Goal: Communication & Community: Answer question/provide support

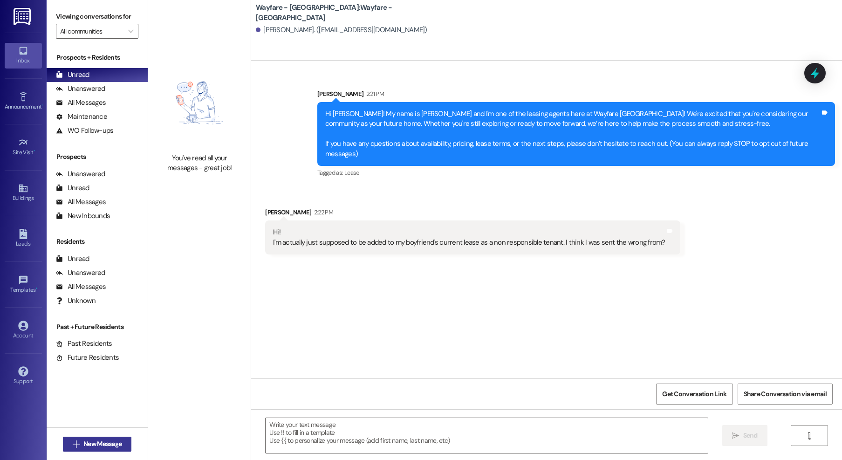
click at [99, 442] on span "New Message" at bounding box center [102, 444] width 38 height 10
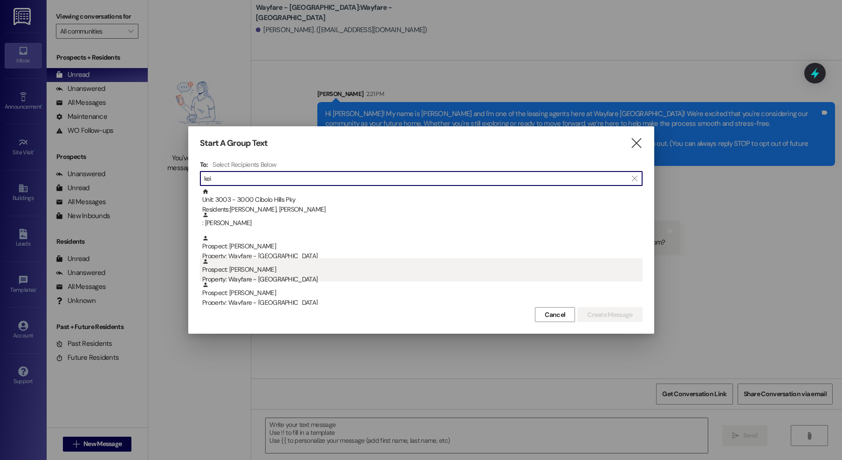
type input "kei"
click at [234, 265] on div "Prospect: Keiuna Jones Property: Wayfare - Cibolo Hills" at bounding box center [422, 271] width 440 height 27
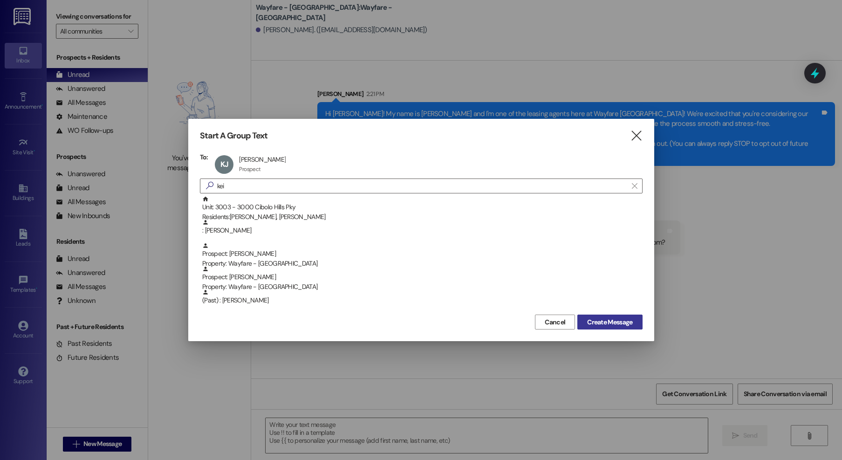
click at [617, 321] on span "Create Message" at bounding box center [609, 322] width 45 height 10
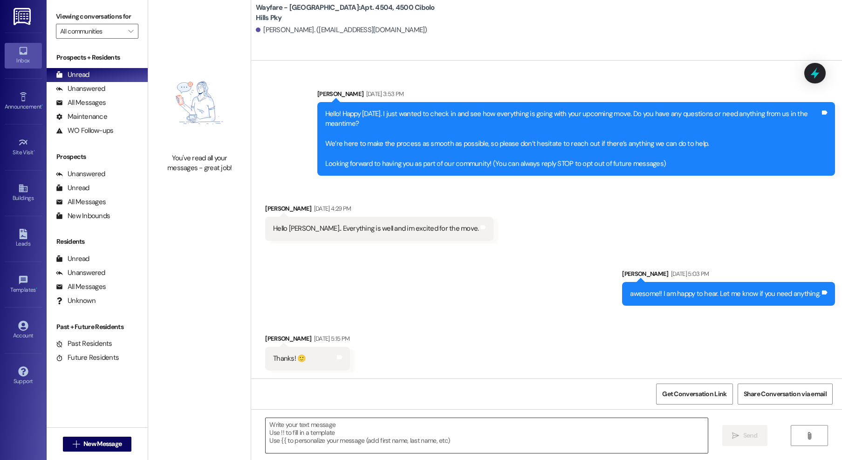
click at [526, 429] on textarea at bounding box center [487, 435] width 442 height 35
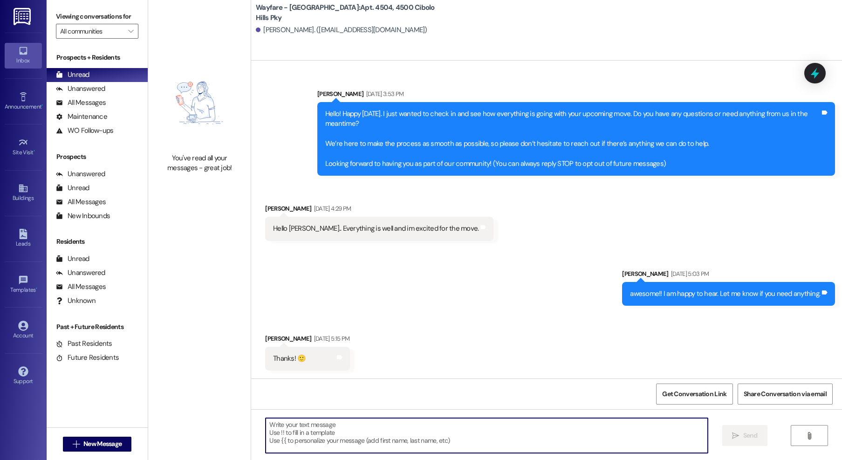
scroll to position [153, 0]
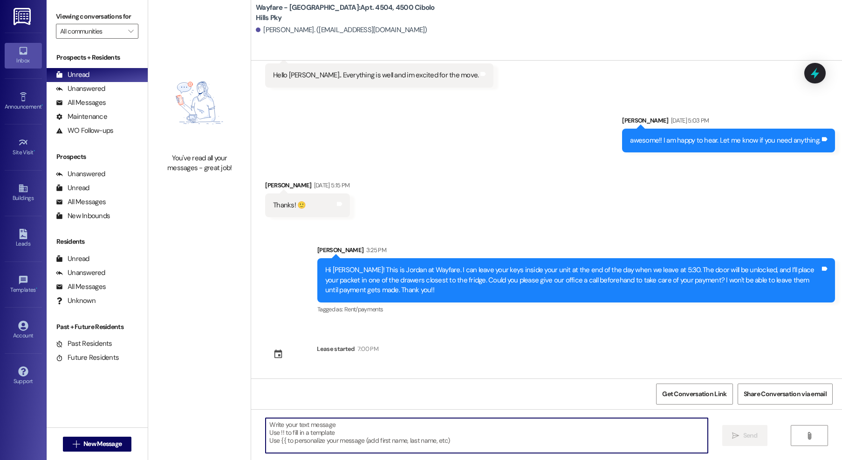
click at [425, 442] on textarea at bounding box center [487, 435] width 442 height 35
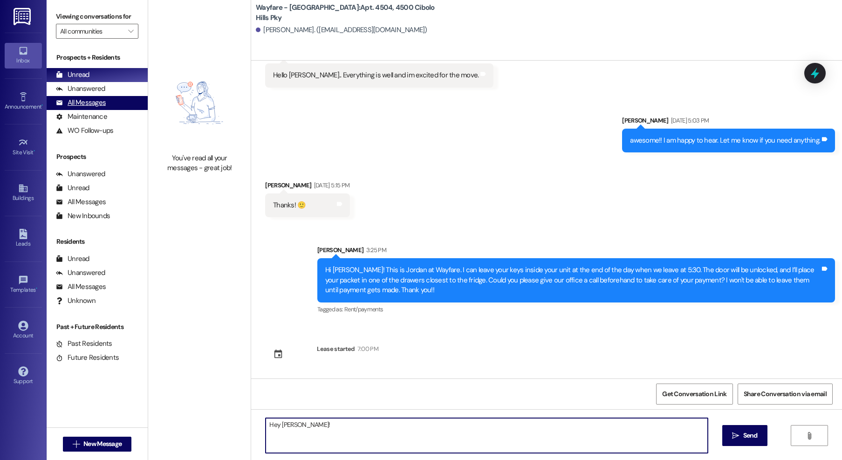
type textarea "Hey Keiuna!"
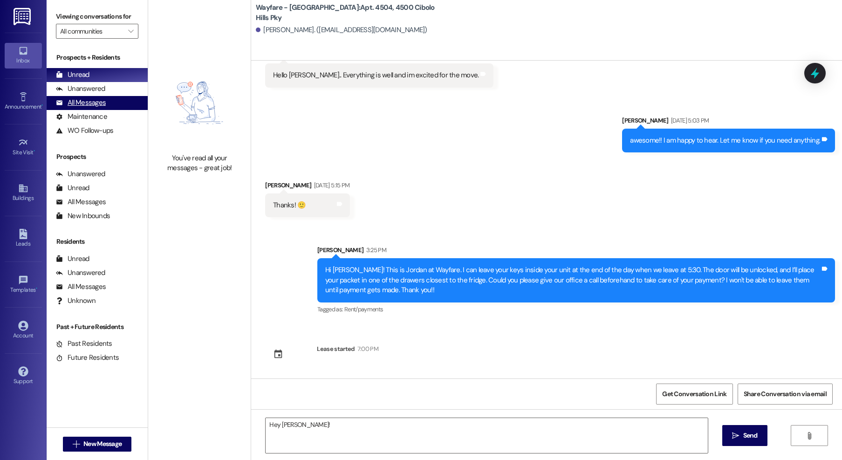
click at [107, 109] on div "All Messages (undefined)" at bounding box center [97, 103] width 101 height 14
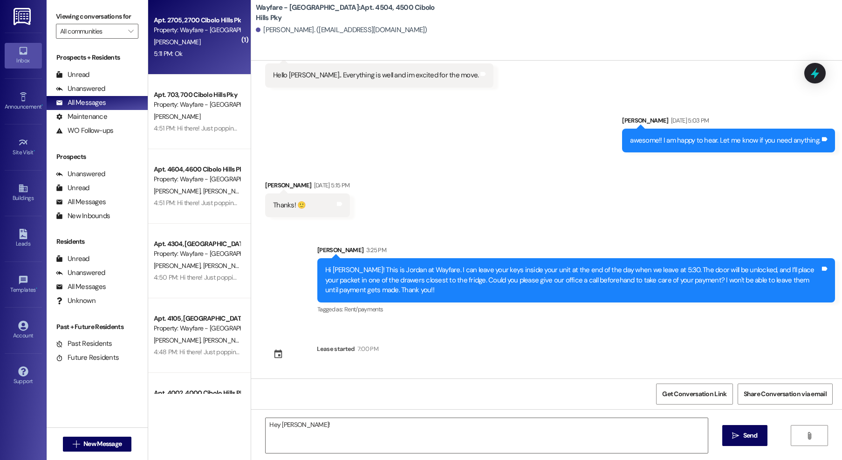
click at [163, 60] on div "Apt. 2705, 2700 Cibolo Hills Pky Property: Wayfare - Cibolo Hills H. Carter 5:1…" at bounding box center [199, 37] width 103 height 75
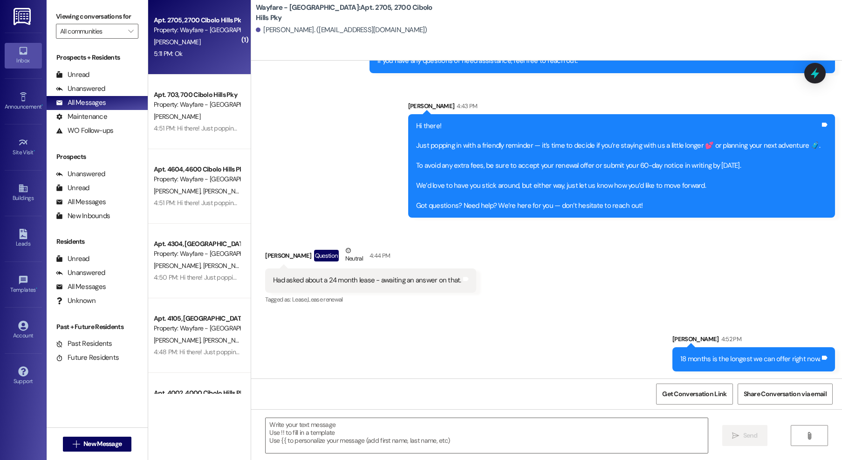
scroll to position [15879, 0]
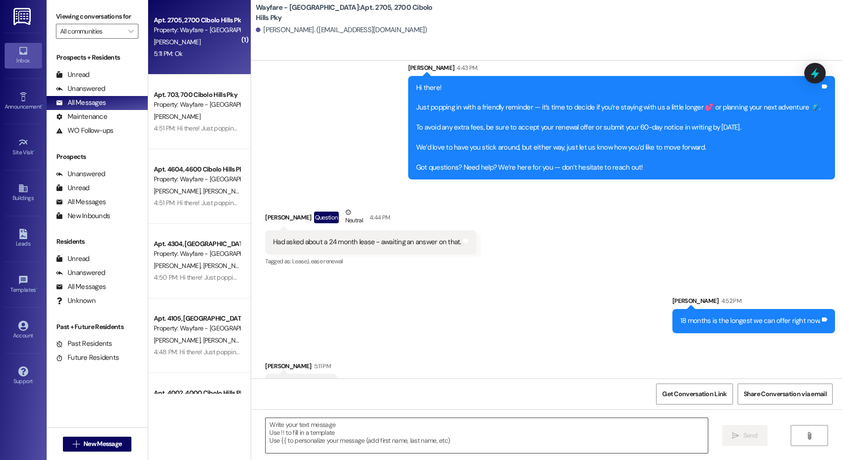
click at [354, 442] on textarea at bounding box center [487, 435] width 442 height 35
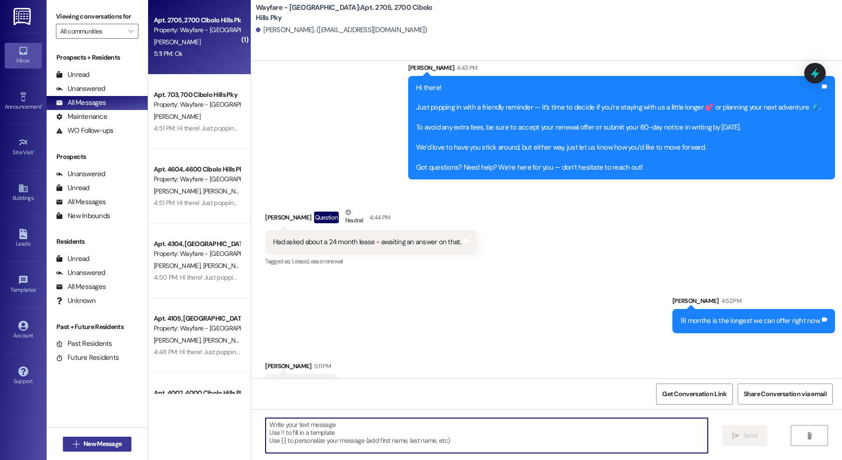
click at [114, 442] on span "New Message" at bounding box center [102, 444] width 38 height 10
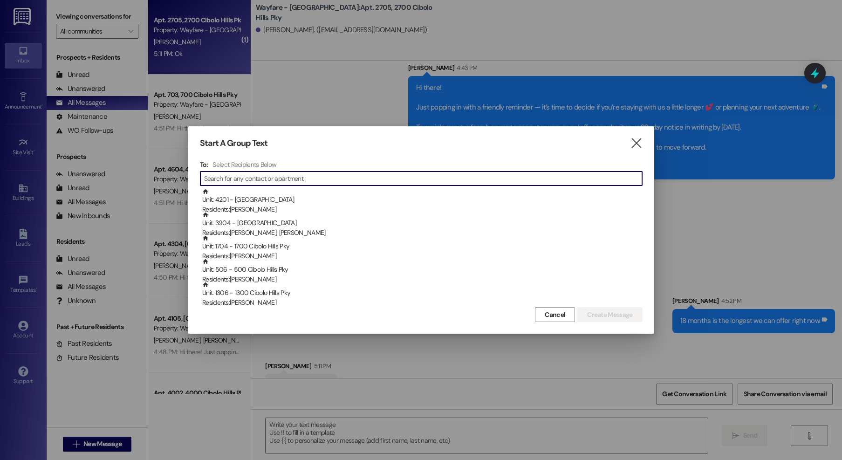
click at [629, 147] on div "Start A Group Text " at bounding box center [421, 143] width 443 height 11
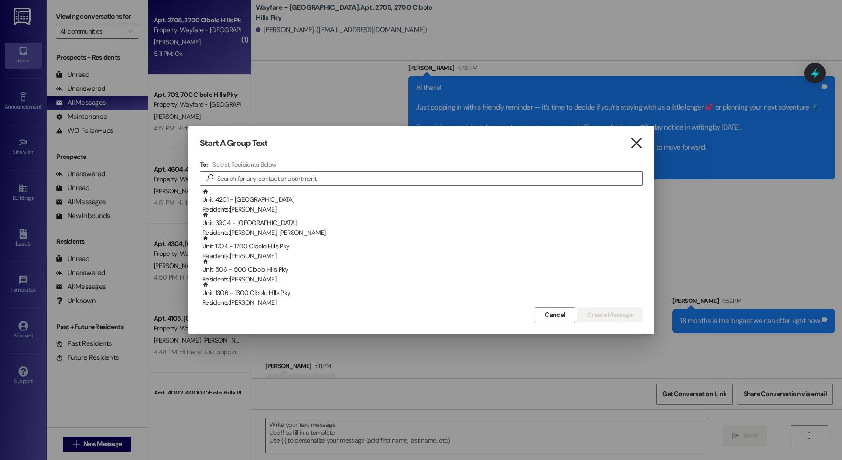
click at [637, 141] on icon "" at bounding box center [636, 143] width 13 height 10
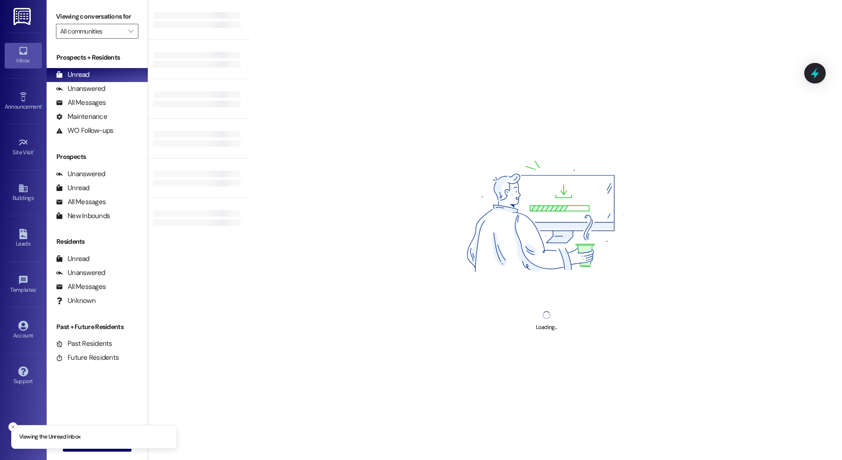
click at [91, 98] on div "Prospects + Residents Unread (0) Unread: Any message you haven't read yet will …" at bounding box center [97, 232] width 101 height 368
click at [89, 105] on div "All Messages" at bounding box center [81, 103] width 50 height 10
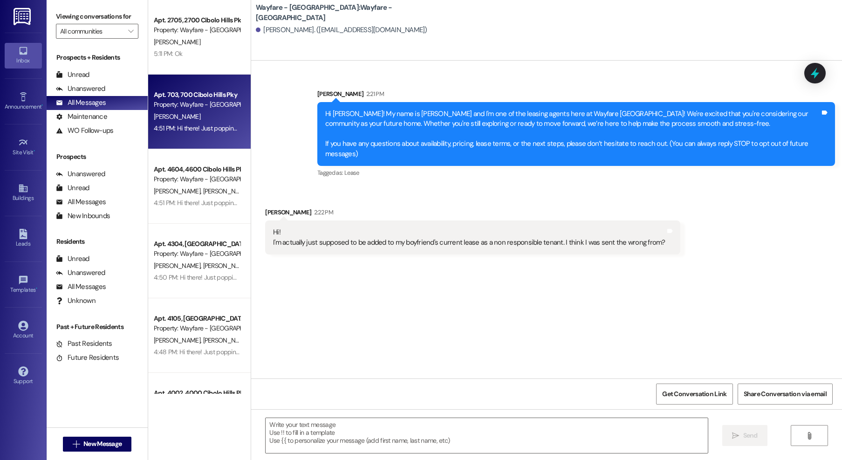
click at [209, 90] on div "Apt. 703, 700 Cibolo Hills Pky" at bounding box center [197, 95] width 86 height 10
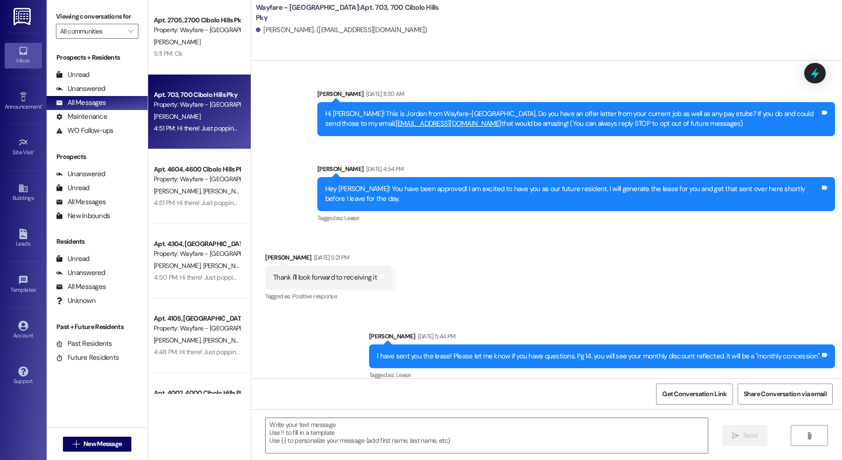
scroll to position [9050, 0]
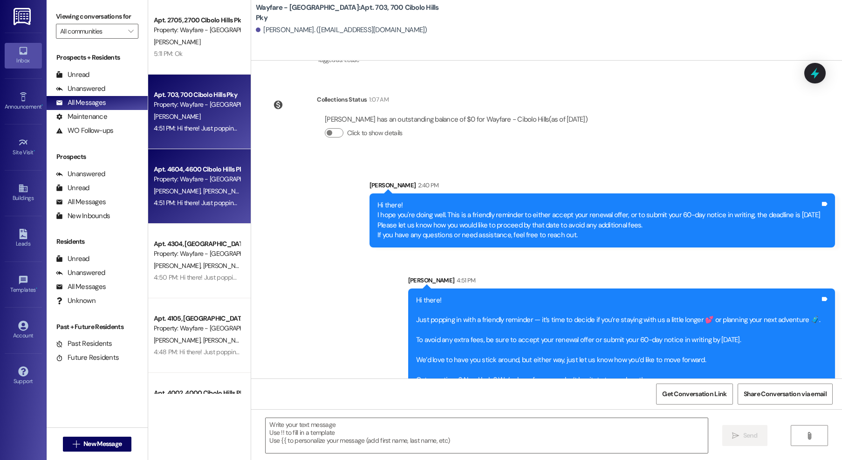
click at [214, 195] on div "[PERSON_NAME] [PERSON_NAME]" at bounding box center [197, 191] width 88 height 12
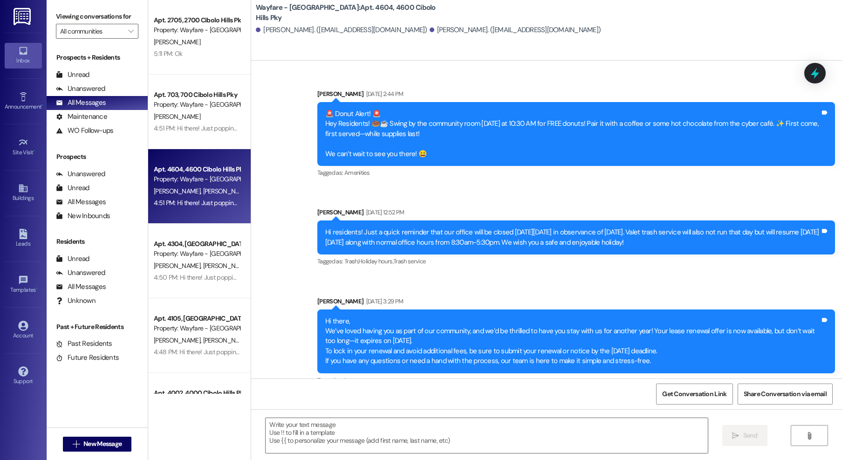
scroll to position [10383, 0]
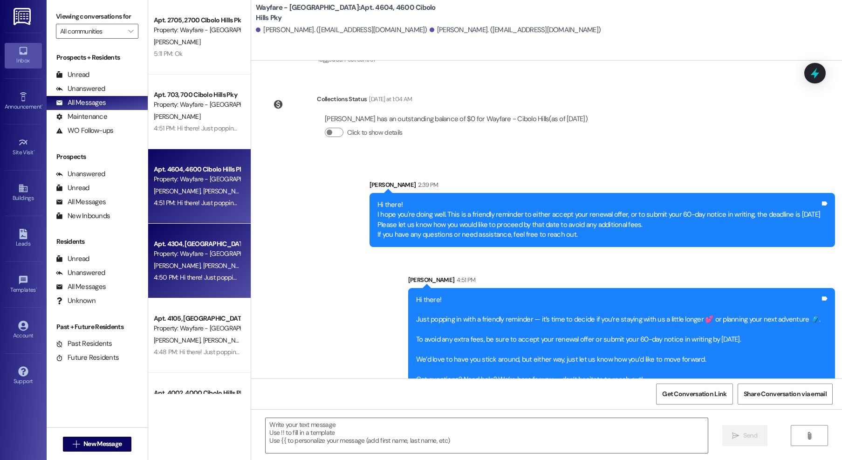
click at [202, 275] on div "4:50 PM: Hi there! Just popping in with a friendly reminder — it’s time to deci…" at bounding box center [752, 277] width 1197 height 8
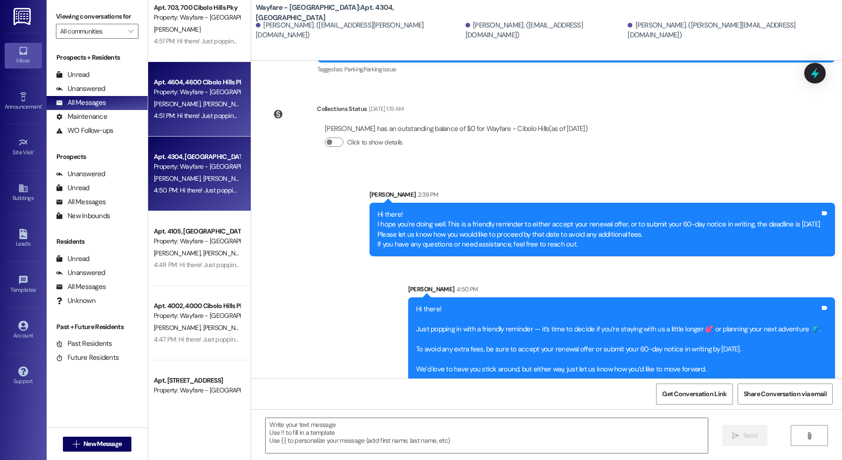
scroll to position [148, 0]
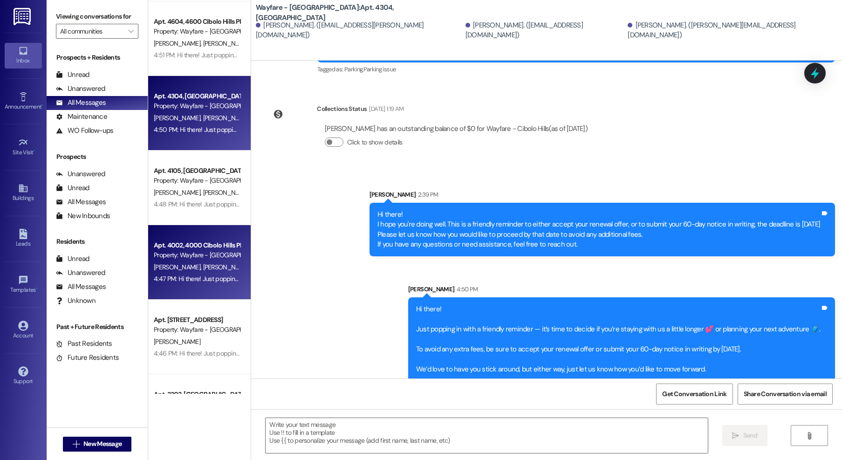
click at [170, 264] on span "[PERSON_NAME]" at bounding box center [178, 267] width 49 height 8
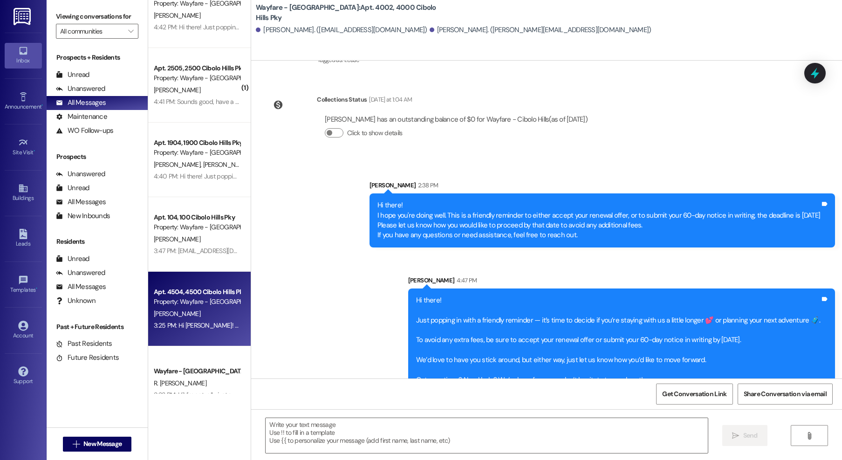
scroll to position [611, 0]
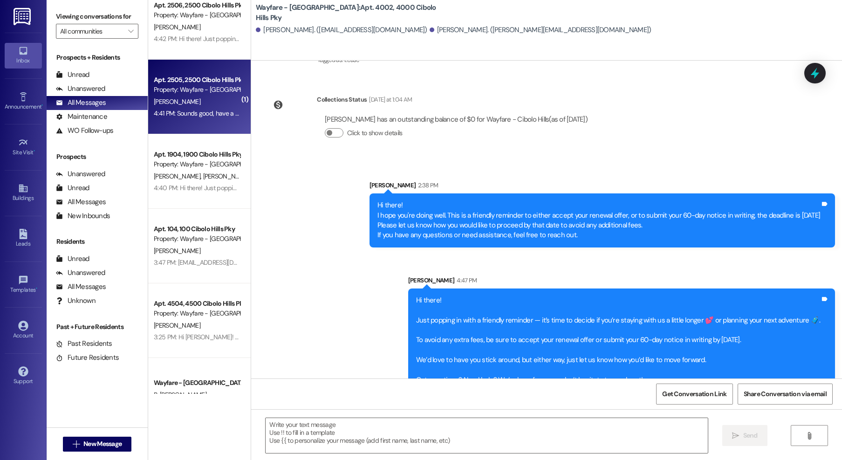
click at [181, 108] on div "4:41 PM: Sounds good, have a great weekend! 4:41 PM: Sounds good, have a great …" at bounding box center [197, 114] width 88 height 12
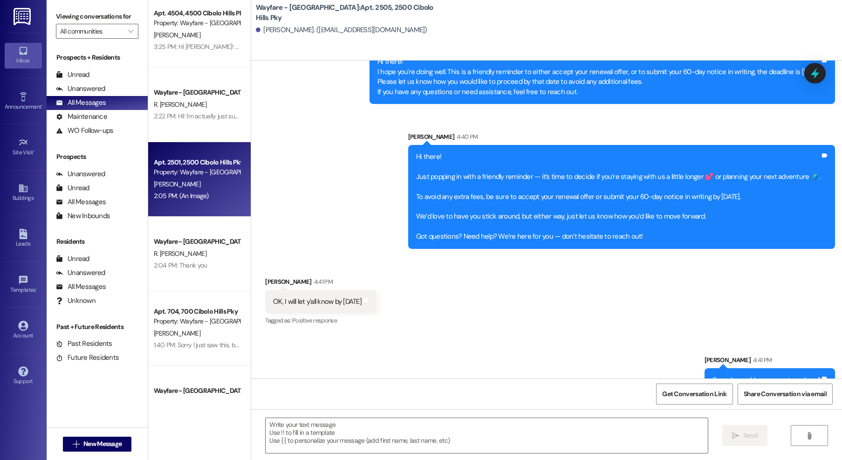
scroll to position [909, 0]
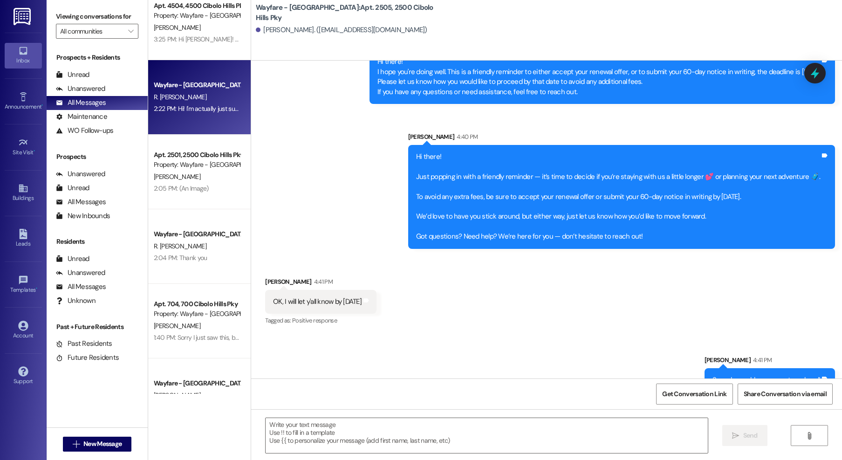
click at [188, 116] on div "Wayfare - Cibolo Hills Prospect R. Vidal Rodriguez 2:22 PM: Hi! I'm actually ju…" at bounding box center [199, 97] width 103 height 75
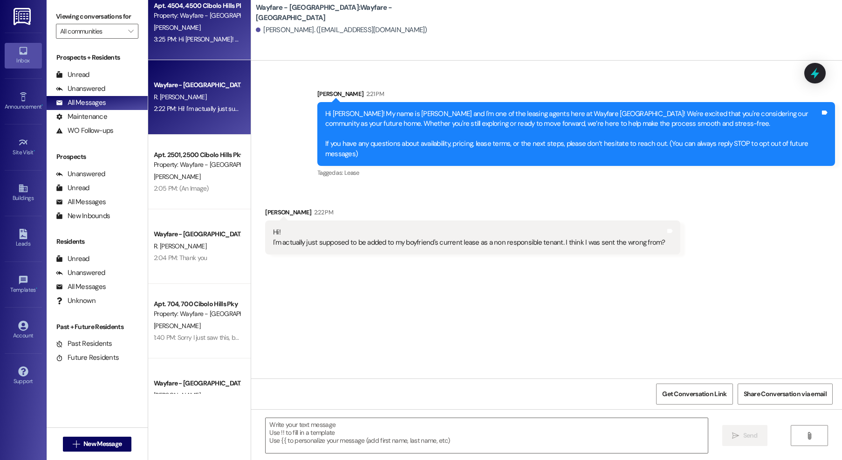
scroll to position [0, 0]
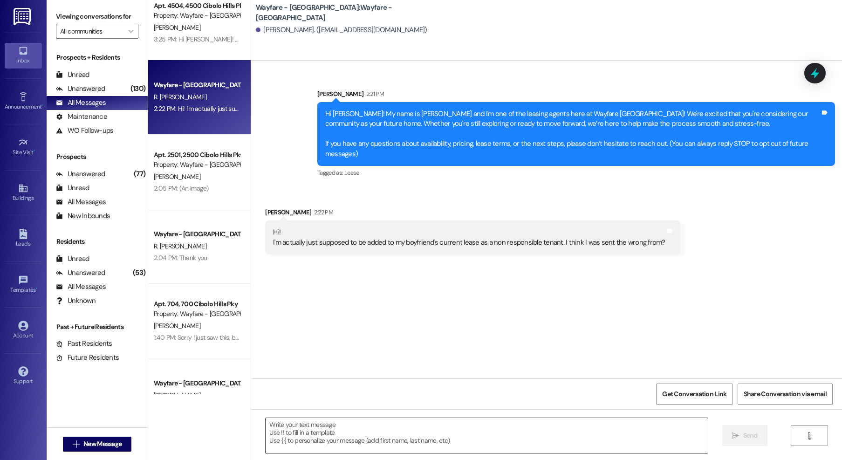
click at [369, 429] on textarea at bounding box center [487, 435] width 442 height 35
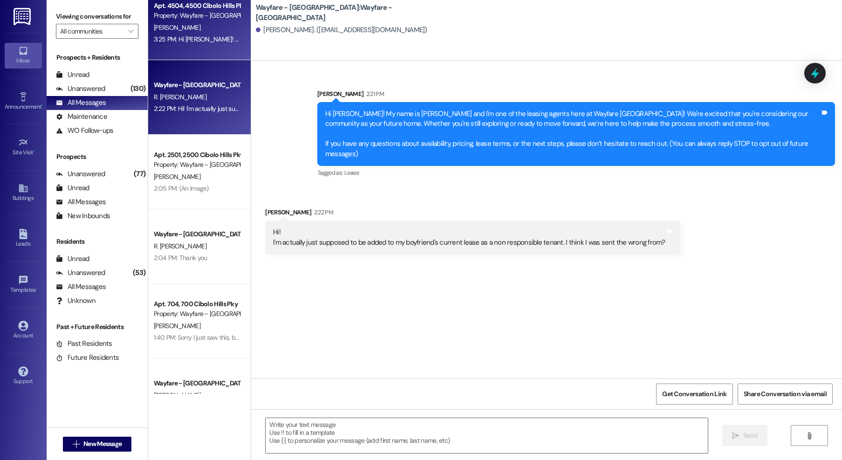
click at [187, 11] on div "Property: Wayfare - [GEOGRAPHIC_DATA]" at bounding box center [197, 16] width 86 height 10
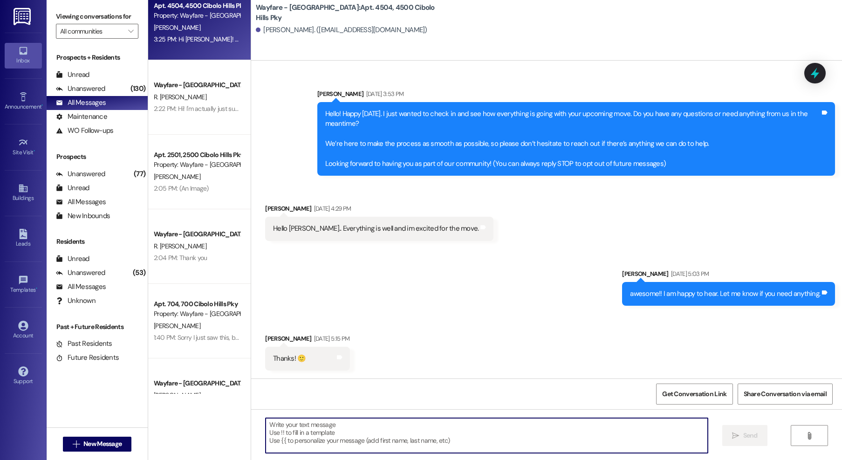
click at [391, 437] on textarea at bounding box center [487, 435] width 442 height 35
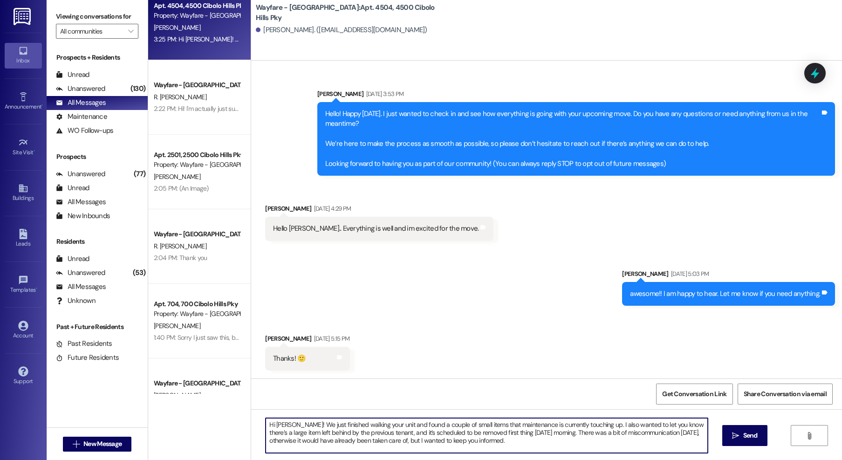
drag, startPoint x: 381, startPoint y: 435, endPoint x: 429, endPoint y: 412, distance: 53.1
click at [383, 434] on textarea "Hi Keiuana! We just finished walking your unit and found a couple of small item…" at bounding box center [487, 435] width 442 height 35
type textarea "Hi Keiuana! We just finished walking your unit and found a couple of small item…"
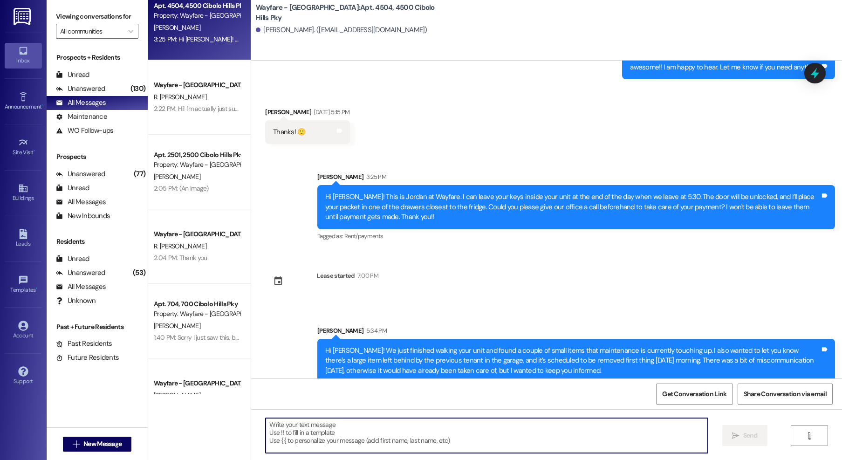
scroll to position [213, 0]
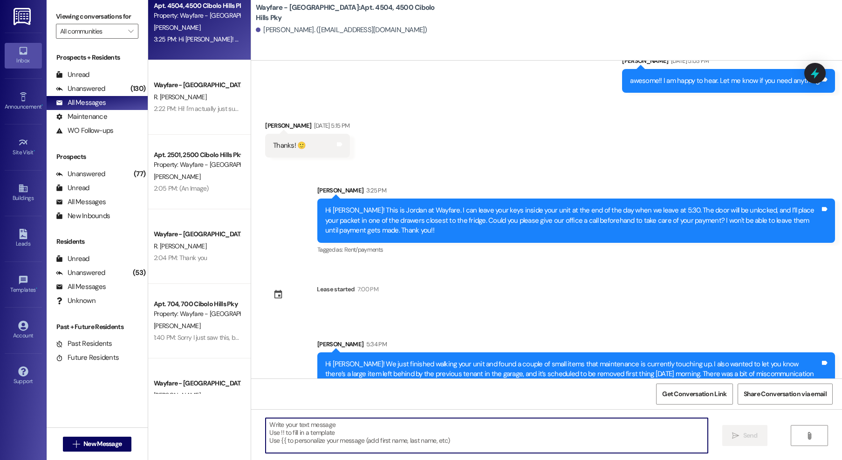
click at [400, 439] on textarea at bounding box center [487, 435] width 442 height 35
type textarea "S"
type textarea "U"
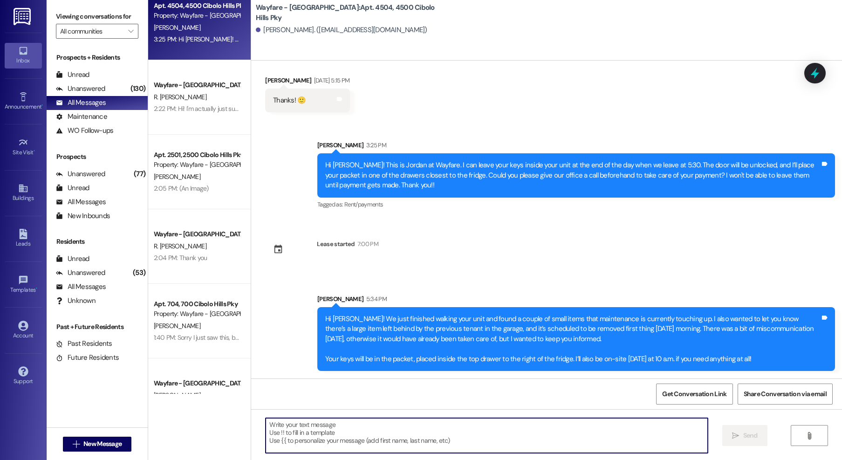
click at [536, 439] on textarea at bounding box center [487, 435] width 442 height 35
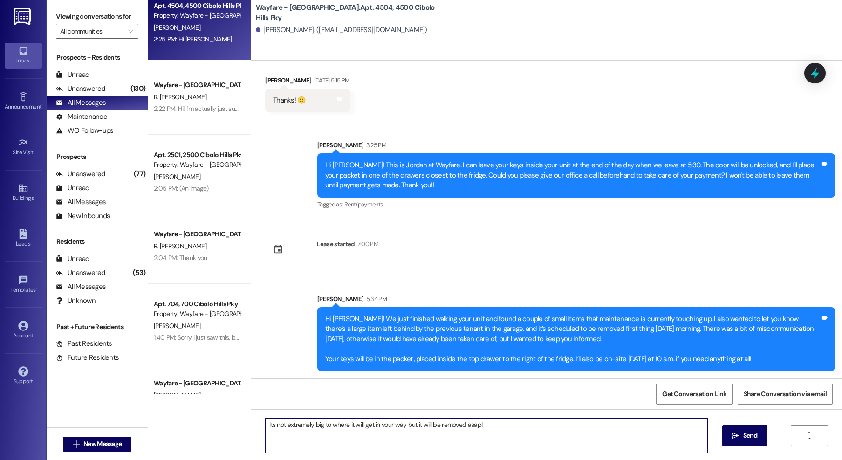
drag, startPoint x: 399, startPoint y: 426, endPoint x: 414, endPoint y: 414, distance: 19.5
click at [399, 426] on textarea "Its not extremely big to where it will get in your way but it will be removed a…" at bounding box center [487, 435] width 442 height 35
type textarea "Its not extremely big to where it will get in your way, it's just leaning again…"
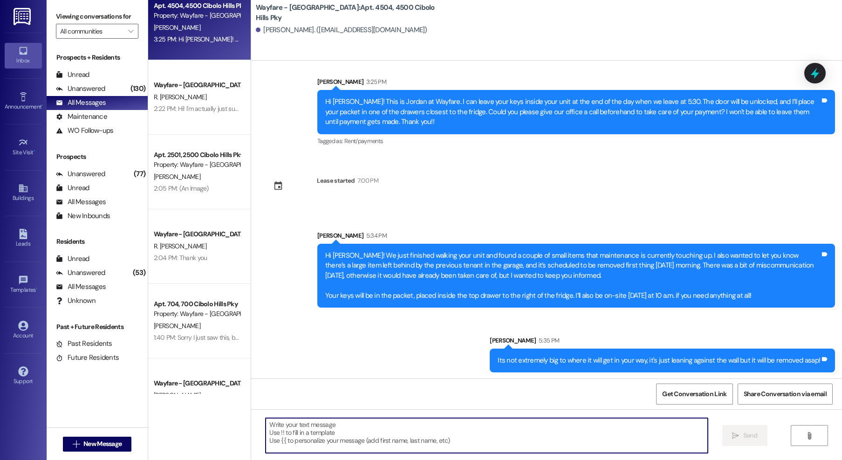
scroll to position [323, 0]
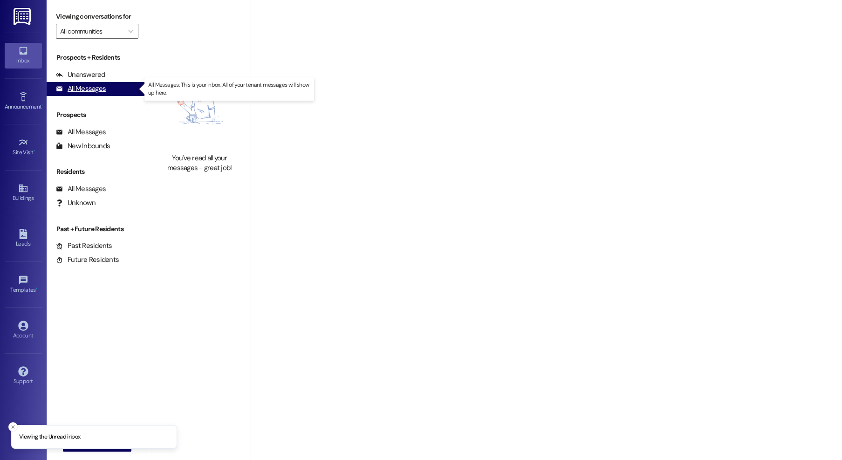
click at [93, 89] on div "All Messages" at bounding box center [81, 89] width 50 height 10
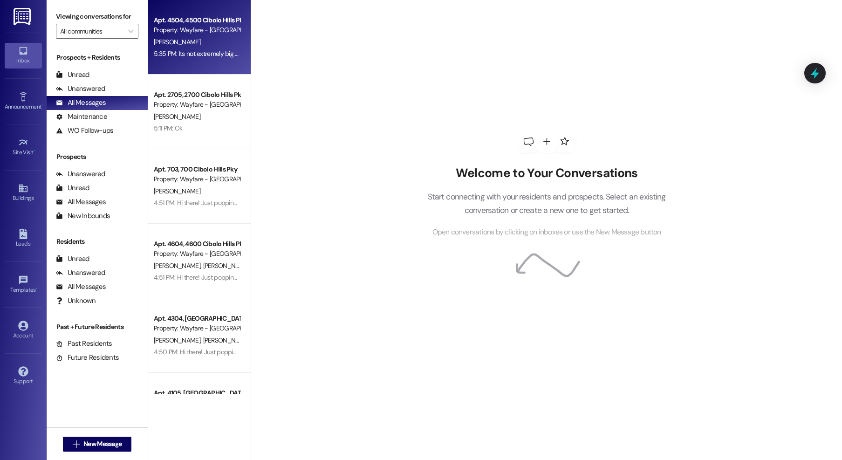
click at [193, 47] on div "[PERSON_NAME]" at bounding box center [197, 42] width 88 height 12
